Goal: Task Accomplishment & Management: Use online tool/utility

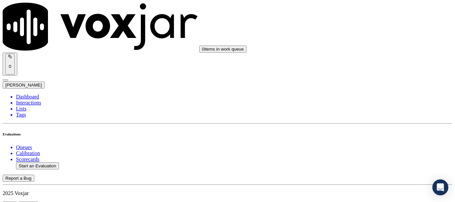
scroll to position [67, 0]
paste input "[PERSON_NAME]"
type input "[PERSON_NAME]"
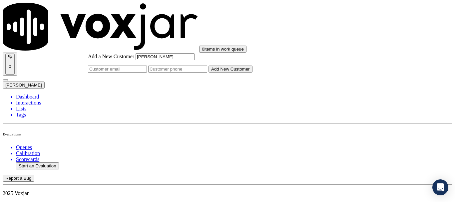
type input "[PERSON_NAME]"
click at [207, 73] on input "Add a New Customer" at bounding box center [177, 69] width 59 height 7
paste input "7185702329"
paste input "5709987572"
type input "7185702329-5709987572"
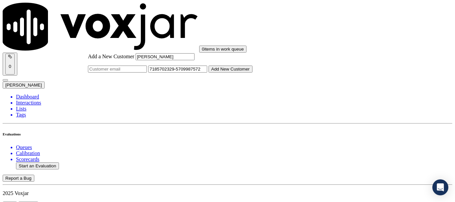
click at [252, 73] on button "Add New Customer" at bounding box center [230, 69] width 44 height 7
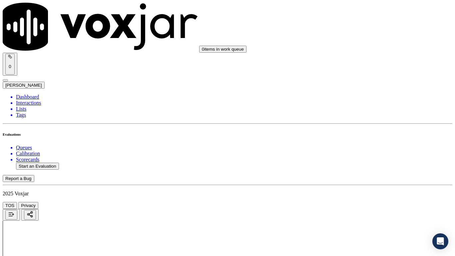
drag, startPoint x: 375, startPoint y: 122, endPoint x: 373, endPoint y: 128, distance: 6.5
click at [370, 137] on div "Yes" at bounding box center [379, 134] width 85 height 6
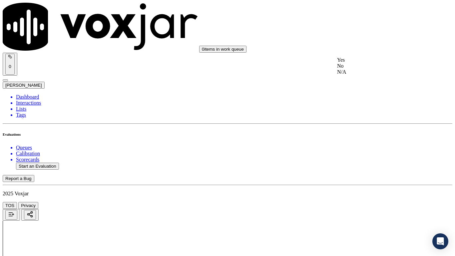
click at [358, 63] on div "Yes" at bounding box center [379, 60] width 85 height 6
click at [363, 147] on div "Yes" at bounding box center [379, 144] width 85 height 6
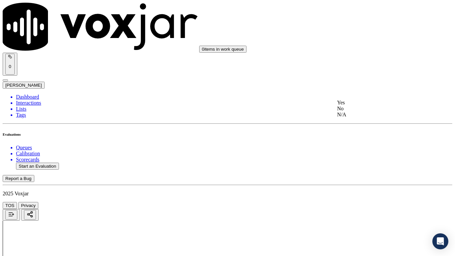
drag, startPoint x: 364, startPoint y: 129, endPoint x: 361, endPoint y: 164, distance: 35.0
click at [363, 117] on div "N/A" at bounding box center [379, 115] width 85 height 6
click at [361, 202] on div "N/A" at bounding box center [379, 222] width 85 height 6
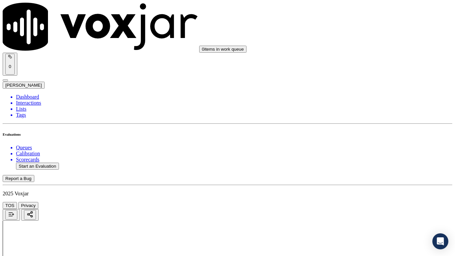
click at [364, 163] on div "Yes" at bounding box center [379, 161] width 85 height 6
click at [355, 90] on div "Yes" at bounding box center [379, 87] width 85 height 6
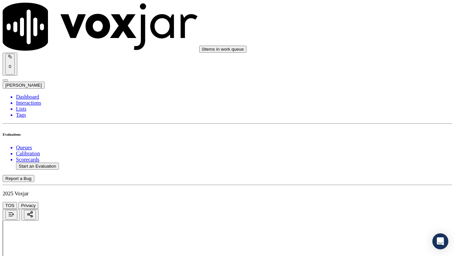
click at [363, 181] on div "Yes" at bounding box center [379, 178] width 85 height 6
click at [354, 63] on div "Yes" at bounding box center [379, 63] width 85 height 6
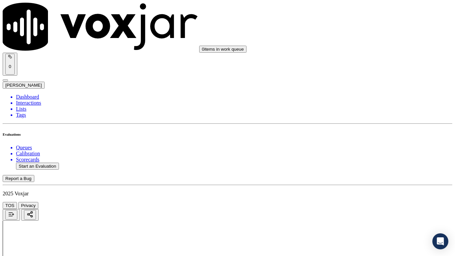
click at [365, 165] on div "Yes" at bounding box center [379, 162] width 85 height 6
click at [359, 129] on div "Yes" at bounding box center [379, 126] width 85 height 6
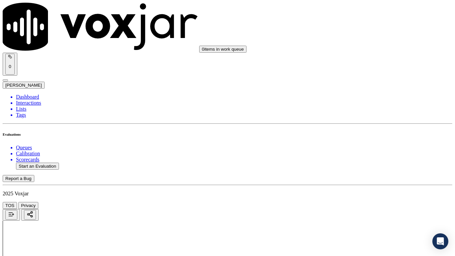
scroll to position [1098, 0]
click at [356, 112] on div "Yes" at bounding box center [379, 109] width 85 height 6
click at [360, 196] on div "Yes" at bounding box center [379, 193] width 85 height 6
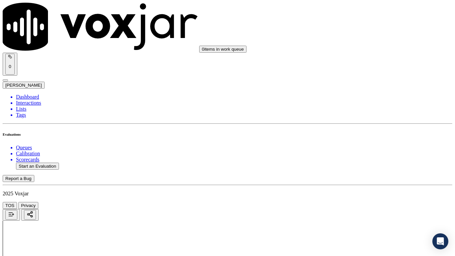
scroll to position [1298, 0]
click at [360, 78] on div "Yes" at bounding box center [379, 77] width 85 height 6
click at [361, 164] on div "Yes" at bounding box center [379, 161] width 85 height 6
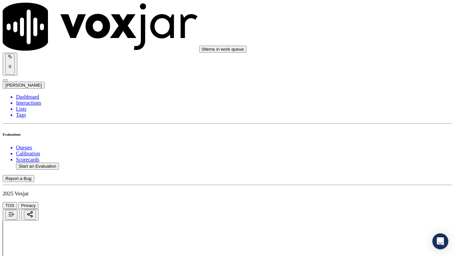
scroll to position [1465, 0]
click at [354, 86] on div "Yes" at bounding box center [379, 87] width 85 height 6
click at [359, 181] on div "Yes" at bounding box center [379, 178] width 85 height 6
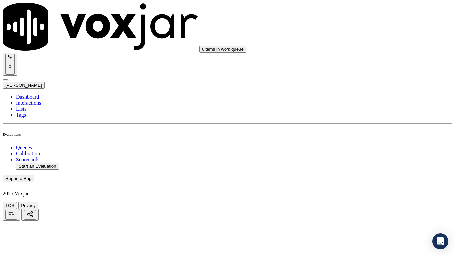
scroll to position [1664, 0]
click at [357, 65] on div "Yes" at bounding box center [379, 63] width 85 height 6
click at [353, 185] on div "Yes" at bounding box center [379, 182] width 85 height 6
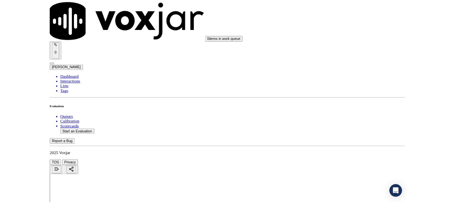
scroll to position [1842, 0]
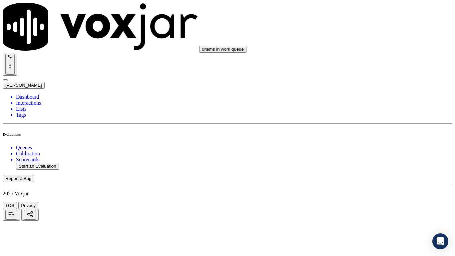
click at [358, 91] on div "Yes" at bounding box center [379, 88] width 85 height 6
click at [356, 183] on div "Yes" at bounding box center [379, 180] width 85 height 6
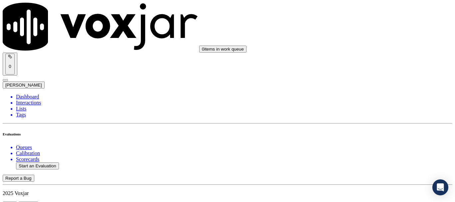
click at [51, 162] on button "Start an Evaluation" at bounding box center [37, 165] width 43 height 7
type input "20250825-153154_4124250221-all.mp3"
type input "lui"
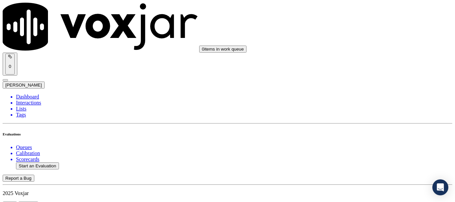
type input "[DATE]T14:46"
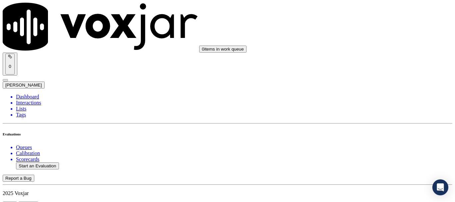
scroll to position [67, 0]
type input "4124250221"
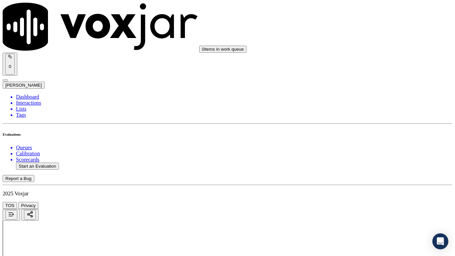
drag, startPoint x: 367, startPoint y: 124, endPoint x: 366, endPoint y: 127, distance: 3.4
click at [364, 137] on div "Yes" at bounding box center [379, 134] width 85 height 6
click at [351, 178] on div "Yes" at bounding box center [379, 175] width 85 height 6
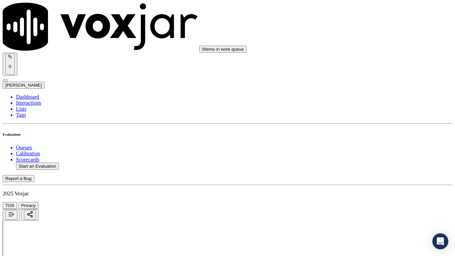
scroll to position [200, 0]
drag, startPoint x: 361, startPoint y: 114, endPoint x: 397, endPoint y: 172, distance: 68.8
click at [361, 113] on div "Yes" at bounding box center [379, 111] width 85 height 6
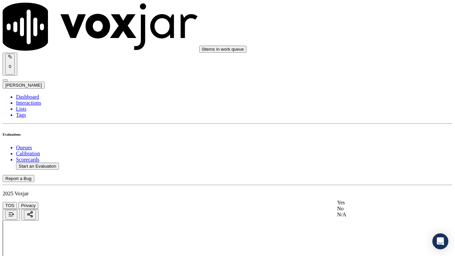
click at [368, 202] on div "N/A" at bounding box center [379, 214] width 85 height 6
click at [360, 125] on div "N/A" at bounding box center [379, 122] width 85 height 6
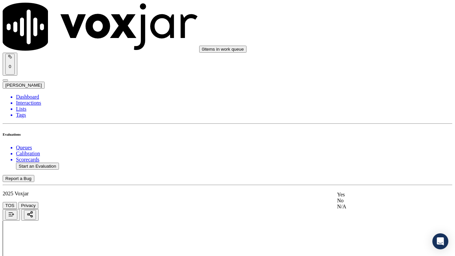
click at [364, 195] on div "Yes" at bounding box center [379, 194] width 85 height 6
click at [371, 87] on div "Yes" at bounding box center [379, 87] width 85 height 6
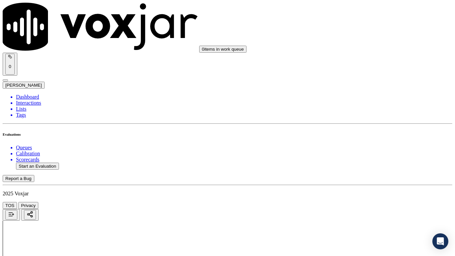
click at [358, 47] on div "Yes" at bounding box center [379, 45] width 85 height 6
click at [361, 132] on div "Yes" at bounding box center [379, 129] width 85 height 6
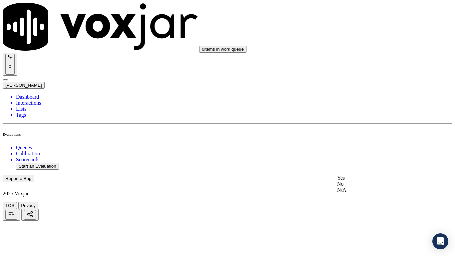
click at [357, 179] on div "Yes" at bounding box center [379, 178] width 85 height 6
click at [361, 196] on div "Yes" at bounding box center [379, 193] width 85 height 6
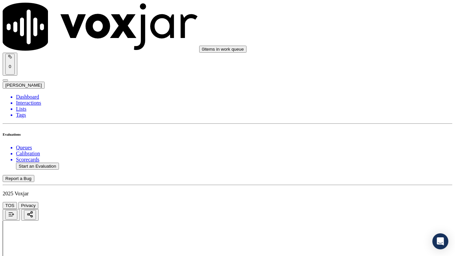
drag, startPoint x: 368, startPoint y: 196, endPoint x: 366, endPoint y: 201, distance: 5.6
click at [360, 202] on div "Yes" at bounding box center [379, 209] width 85 height 6
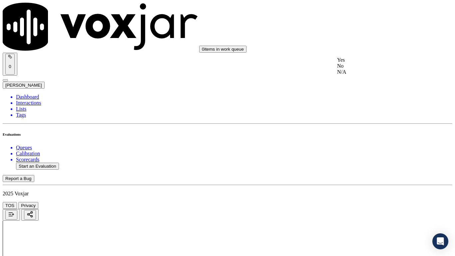
click at [352, 63] on div "Yes" at bounding box center [379, 60] width 85 height 6
click at [357, 145] on div "Yes" at bounding box center [379, 144] width 85 height 6
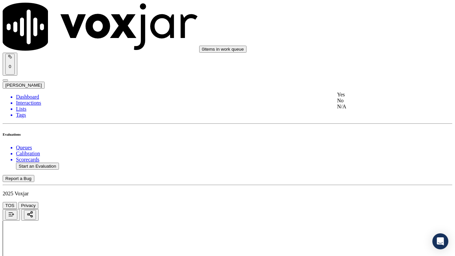
click at [355, 96] on div "Yes" at bounding box center [379, 95] width 85 height 6
click at [356, 185] on div "Yes" at bounding box center [379, 186] width 85 height 6
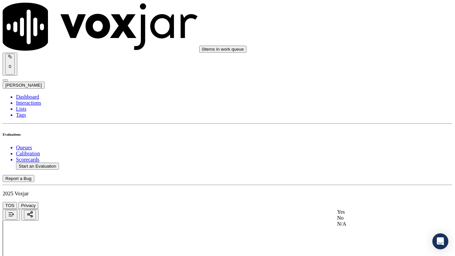
click at [354, 202] on div "Yes" at bounding box center [379, 212] width 85 height 6
click at [361, 97] on div "Yes" at bounding box center [379, 96] width 85 height 6
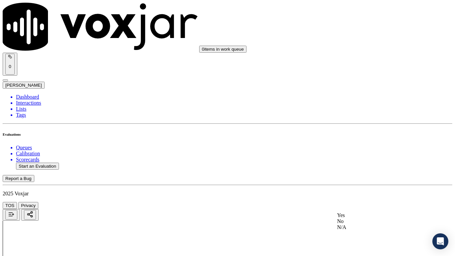
click at [353, 202] on div "Yes" at bounding box center [379, 215] width 85 height 6
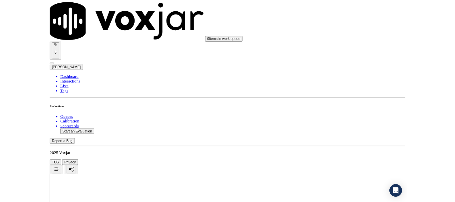
scroll to position [1831, 0]
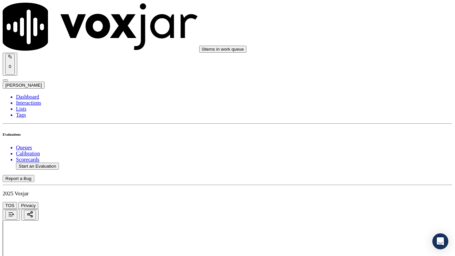
click at [362, 101] on div "Yes" at bounding box center [379, 99] width 85 height 6
click at [355, 194] on div "Yes" at bounding box center [379, 191] width 85 height 6
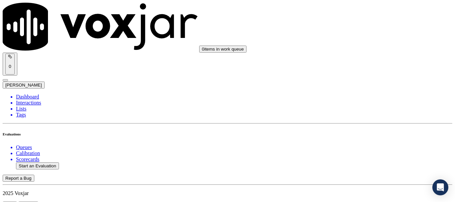
click at [43, 162] on button "Start an Evaluation" at bounding box center [37, 165] width 43 height 7
type input "20250825-114812_9374506696-all.mp3"
type input "lui"
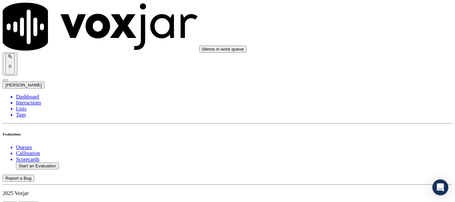
type input "[DATE]T14:52"
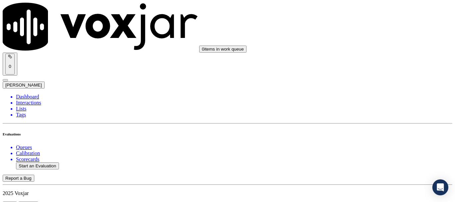
scroll to position [100, 0]
paste input "[PERSON_NAME]"
type input "[PERSON_NAME]"
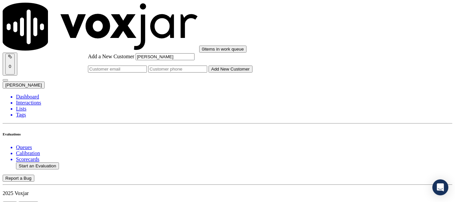
type input "[PERSON_NAME]"
click at [207, 73] on input "Add a New Customer" at bounding box center [177, 69] width 59 height 7
paste input "9374506696"
type input "9374506696"
click at [252, 73] on button "Add New Customer" at bounding box center [230, 69] width 44 height 7
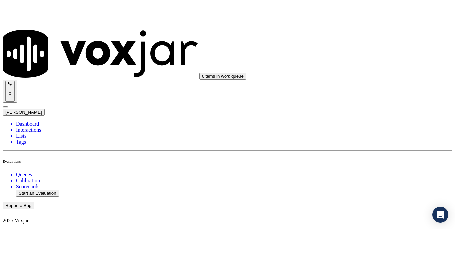
scroll to position [100, 0]
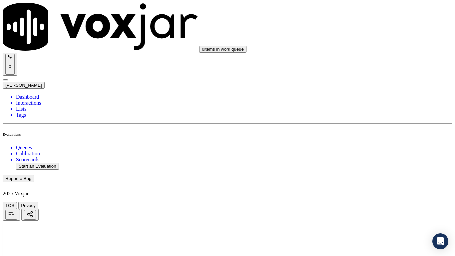
click at [364, 137] on div "Yes" at bounding box center [379, 134] width 85 height 6
click at [359, 129] on div "Yes" at bounding box center [379, 126] width 85 height 6
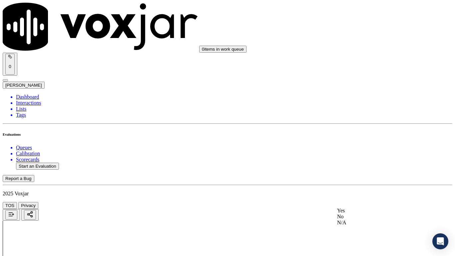
click at [355, 202] on div "Yes" at bounding box center [379, 210] width 85 height 6
drag, startPoint x: 365, startPoint y: 129, endPoint x: 370, endPoint y: 140, distance: 12.4
click at [365, 117] on div "N/A" at bounding box center [379, 115] width 85 height 6
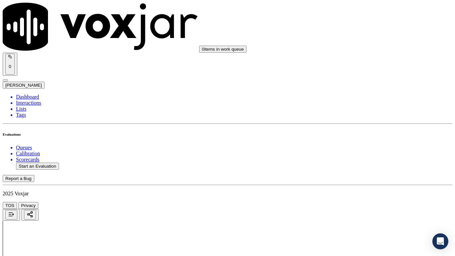
click at [365, 202] on div "N/A" at bounding box center [379, 222] width 85 height 6
drag, startPoint x: 366, startPoint y: 133, endPoint x: 379, endPoint y: 187, distance: 55.6
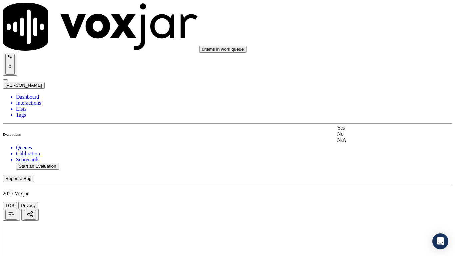
click at [365, 131] on div "Yes" at bounding box center [379, 128] width 85 height 6
drag, startPoint x: 373, startPoint y: 210, endPoint x: 373, endPoint y: 214, distance: 4.3
click at [360, 202] on div "Yes" at bounding box center [379, 220] width 85 height 6
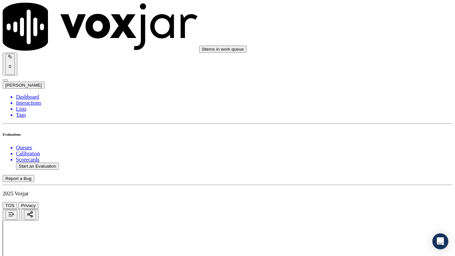
click at [366, 81] on div "Yes" at bounding box center [379, 79] width 85 height 6
click at [360, 165] on div "Yes" at bounding box center [379, 162] width 85 height 6
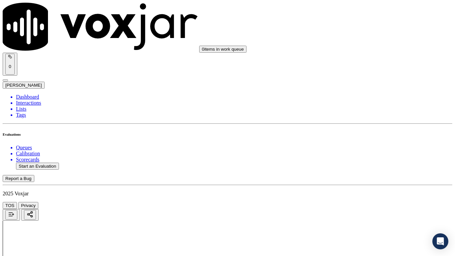
click at [364, 98] on div "Yes" at bounding box center [379, 96] width 85 height 6
click at [364, 95] on div "Yes" at bounding box center [379, 93] width 85 height 6
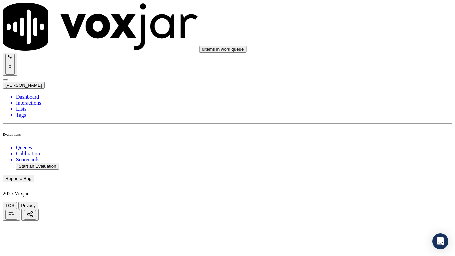
click at [362, 202] on div "Yes" at bounding box center [379, 209] width 85 height 6
click at [366, 96] on div "Yes" at bounding box center [379, 93] width 85 height 6
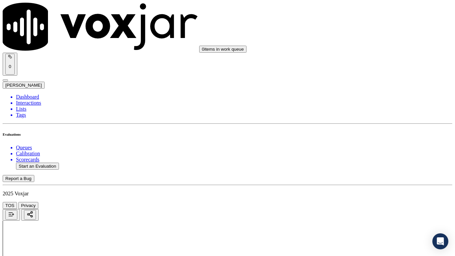
click at [368, 179] on div "Yes" at bounding box center [379, 177] width 85 height 6
click at [367, 62] on div "Yes" at bounding box center [379, 61] width 85 height 6
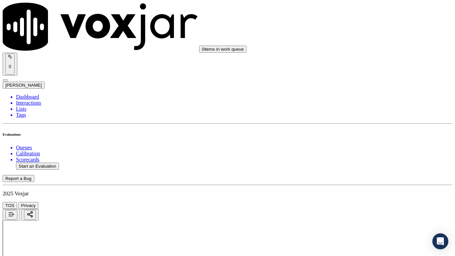
click at [361, 156] on div "Yes" at bounding box center [379, 153] width 85 height 6
drag, startPoint x: 366, startPoint y: 85, endPoint x: 373, endPoint y: 135, distance: 51.1
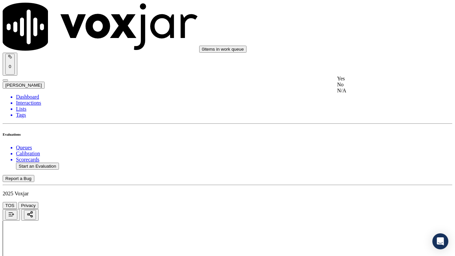
click at [366, 82] on div "Yes" at bounding box center [379, 79] width 85 height 6
click at [365, 164] on div "Yes" at bounding box center [379, 162] width 85 height 6
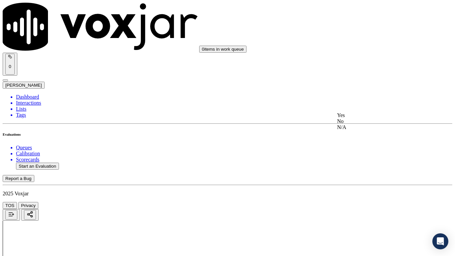
click at [367, 118] on div "Yes" at bounding box center [379, 115] width 85 height 6
click at [364, 200] on div "Yes" at bounding box center [379, 199] width 85 height 6
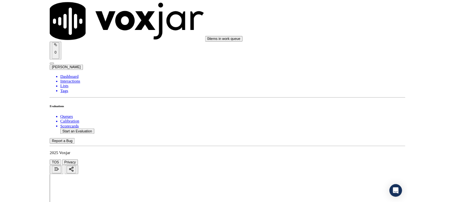
scroll to position [1842, 0]
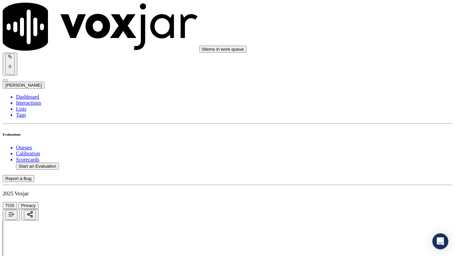
click at [367, 183] on div "Yes" at bounding box center [379, 180] width 85 height 6
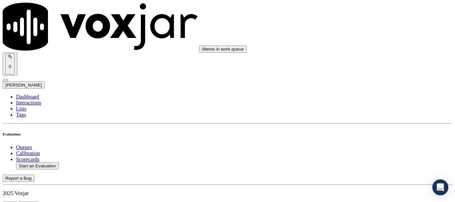
click at [45, 162] on button "Start an Evaluation" at bounding box center [37, 165] width 43 height 7
type input "20250825-171229_4408533181-all.mp3"
type input "jo"
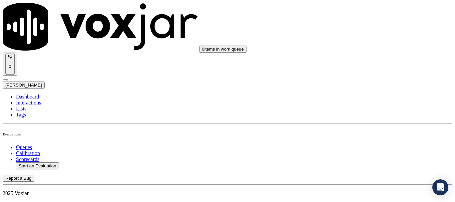
type input "[DATE]T15:02"
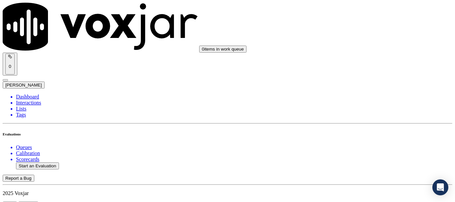
scroll to position [100, 0]
type input "[PERSON_NAME]"
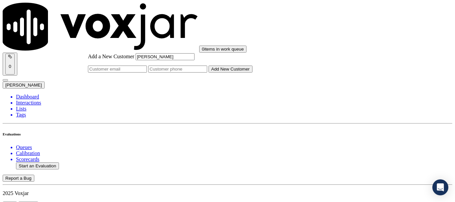
type input "[PERSON_NAME]"
drag, startPoint x: 260, startPoint y: 105, endPoint x: 257, endPoint y: 115, distance: 10.9
click at [207, 73] on input "Add a New Customer" at bounding box center [177, 69] width 59 height 7
paste input "4408533181"
type input "4408533181"
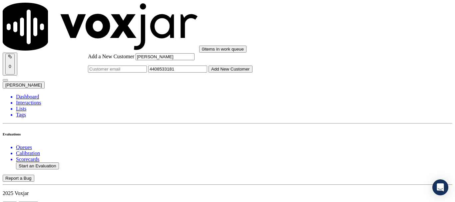
click at [252, 73] on button "Add New Customer" at bounding box center [230, 69] width 44 height 7
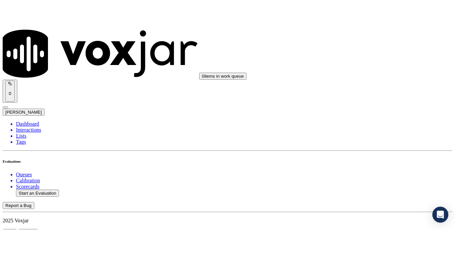
scroll to position [67, 0]
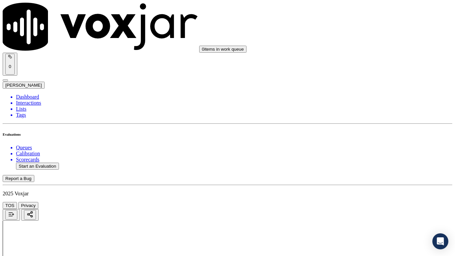
scroll to position [84, 0]
click at [361, 135] on div "Yes" at bounding box center [379, 134] width 85 height 6
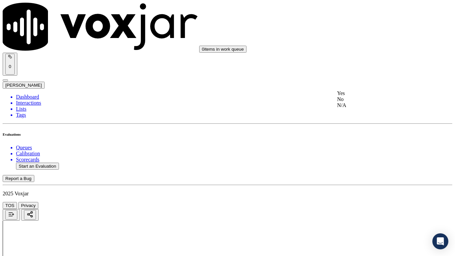
click at [364, 94] on div "Yes" at bounding box center [379, 93] width 85 height 6
click at [358, 180] on div "Yes" at bounding box center [379, 177] width 85 height 6
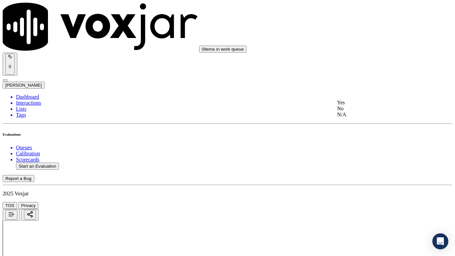
click at [359, 117] on div "N/A" at bounding box center [379, 115] width 85 height 6
click at [366, 202] on div "N/A" at bounding box center [379, 222] width 85 height 6
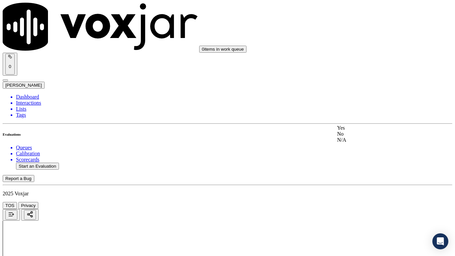
drag, startPoint x: 367, startPoint y: 132, endPoint x: 369, endPoint y: 149, distance: 17.1
click at [366, 131] on div "Yes" at bounding box center [379, 128] width 85 height 6
click at [360, 89] on div "Yes" at bounding box center [379, 87] width 85 height 6
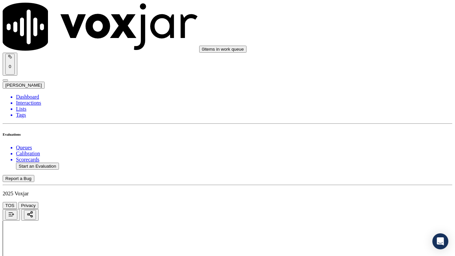
click at [362, 180] on div "Yes" at bounding box center [379, 178] width 85 height 6
click at [358, 65] on div "Yes" at bounding box center [379, 63] width 85 height 6
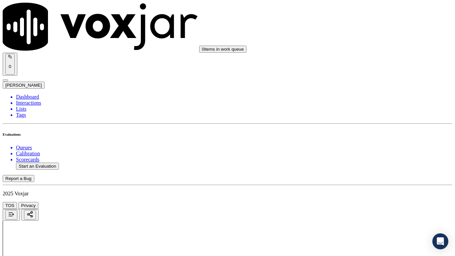
click at [356, 165] on div "Yes" at bounding box center [379, 162] width 85 height 6
click at [364, 96] on div "Yes" at bounding box center [379, 93] width 85 height 6
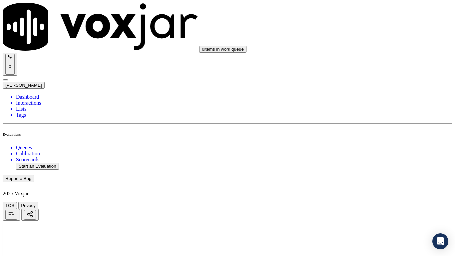
click at [361, 202] on div "Yes" at bounding box center [379, 209] width 85 height 6
click at [359, 96] on div "Yes" at bounding box center [379, 93] width 85 height 6
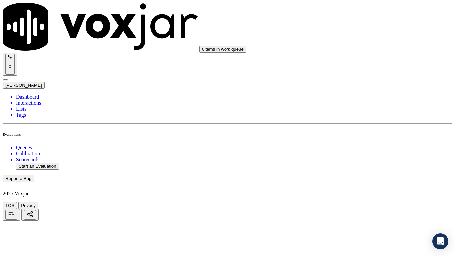
click at [363, 180] on div "Yes" at bounding box center [379, 177] width 85 height 6
click at [357, 31] on div "Yes" at bounding box center [379, 28] width 85 height 6
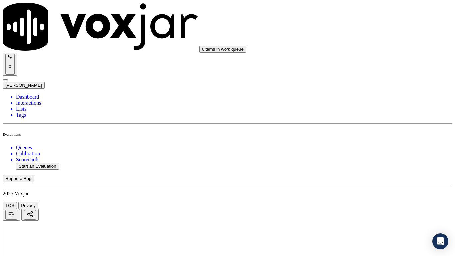
click at [359, 123] on div "Yes" at bounding box center [379, 120] width 85 height 6
drag, startPoint x: 367, startPoint y: 201, endPoint x: 367, endPoint y: 205, distance: 4.0
click at [360, 202] on div "Yes" at bounding box center [379, 212] width 85 height 6
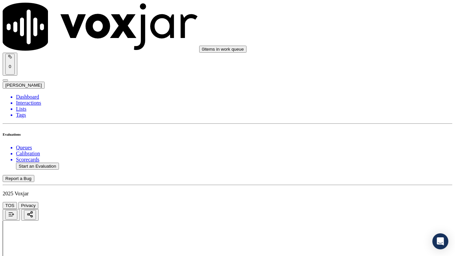
scroll to position [1664, 0]
click at [359, 64] on div "Yes" at bounding box center [379, 63] width 85 height 6
click at [358, 185] on div "Yes" at bounding box center [379, 182] width 85 height 6
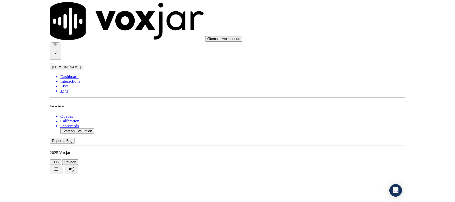
scroll to position [1842, 0]
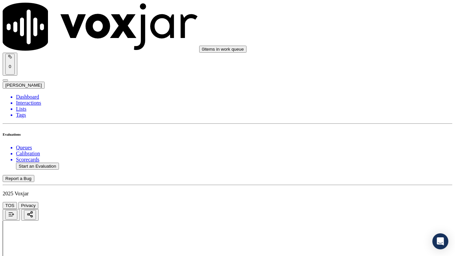
click at [354, 91] on div "Yes" at bounding box center [379, 88] width 85 height 6
click at [359, 182] on div "Yes" at bounding box center [379, 180] width 85 height 6
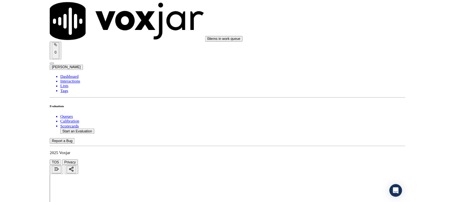
scroll to position [100, 0]
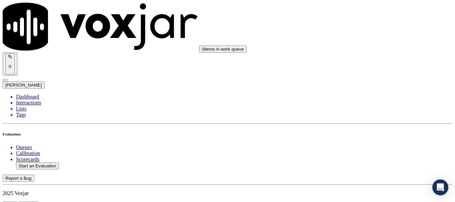
click at [48, 162] on button "Start an Evaluation" at bounding box center [37, 165] width 43 height 7
type input "20250825-132250_6144839875-all.mp3"
type input "lil"
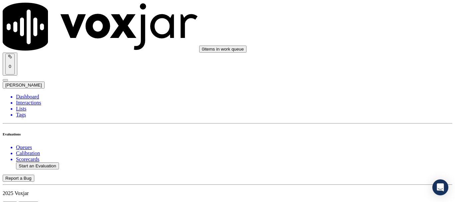
type input "[DATE]T15:19"
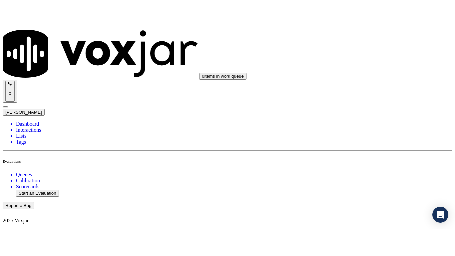
scroll to position [58, 0]
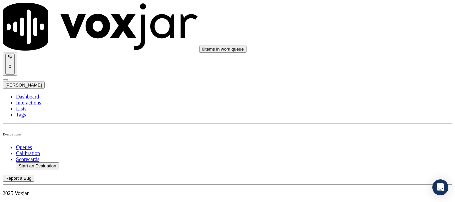
scroll to position [100, 0]
paste input "[PERSON_NAME]"
type input "[PERSON_NAME]"
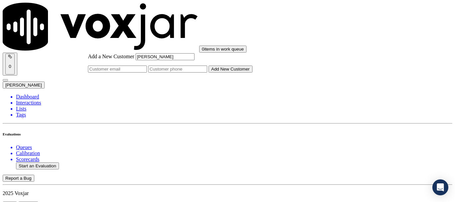
type input "[PERSON_NAME]"
click at [207, 73] on input "Add a New Customer" at bounding box center [177, 69] width 59 height 7
paste input "6144839875"
type input "6144839875"
click at [252, 73] on button "Add New Customer" at bounding box center [230, 69] width 44 height 7
